Goal: Task Accomplishment & Management: Manage account settings

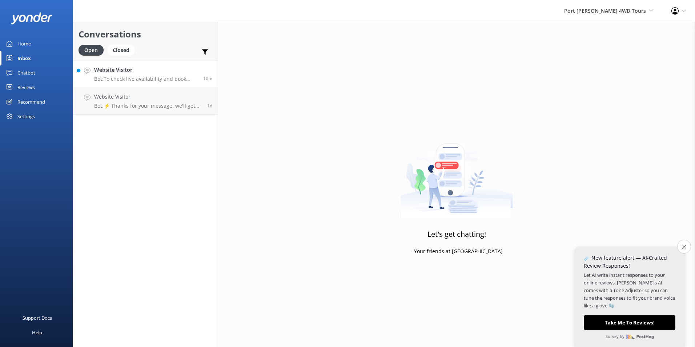
click at [163, 71] on h4 "Website Visitor" at bounding box center [146, 70] width 104 height 8
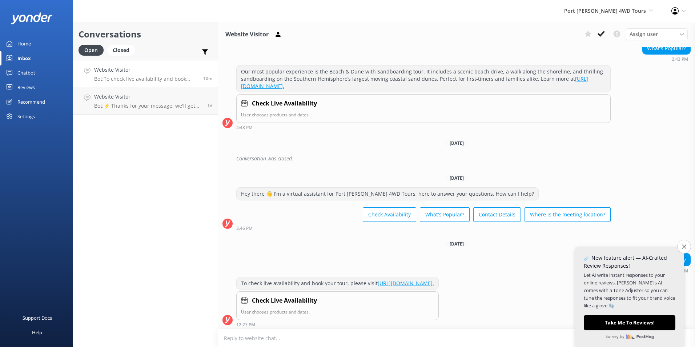
scroll to position [388, 0]
click at [685, 244] on icon "Close survey" at bounding box center [684, 246] width 5 height 5
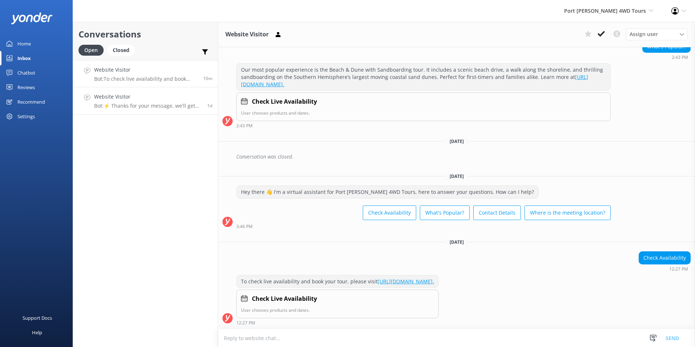
click at [166, 104] on p "Bot: ⚡ Thanks for your message, we'll get back to you as soon as we can. You're…" at bounding box center [148, 106] width 108 height 7
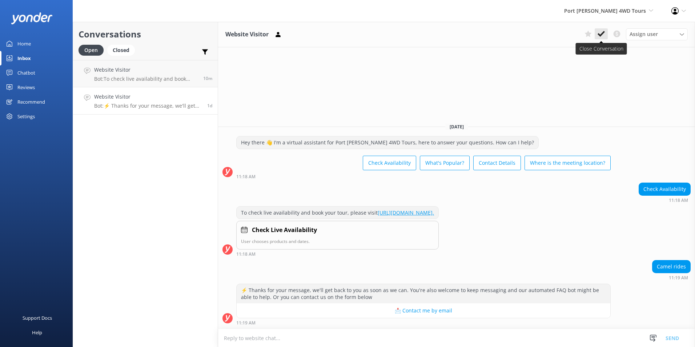
click at [604, 36] on icon at bounding box center [601, 33] width 7 height 7
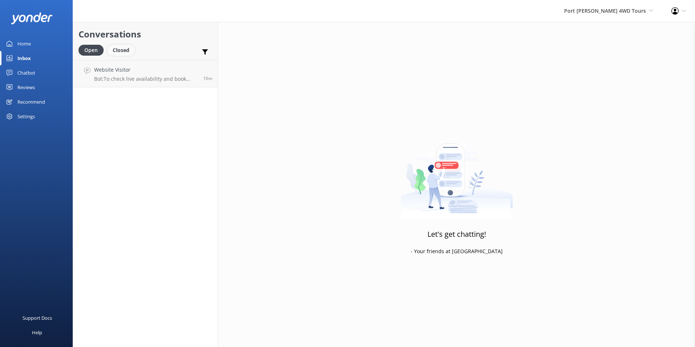
click at [126, 49] on div "Closed" at bounding box center [121, 50] width 28 height 11
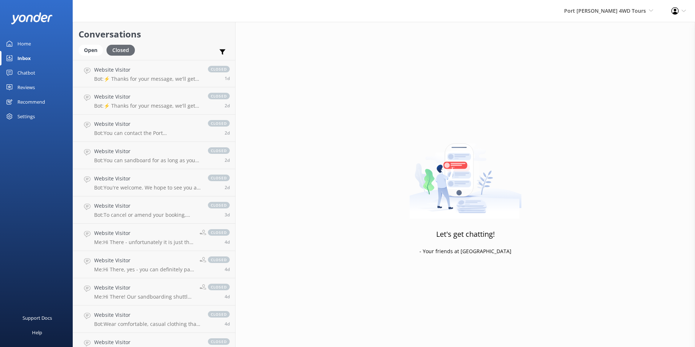
drag, startPoint x: 89, startPoint y: 50, endPoint x: 110, endPoint y: 47, distance: 21.3
click at [89, 50] on div "Open" at bounding box center [91, 50] width 24 height 11
